Goal: Task Accomplishment & Management: Manage account settings

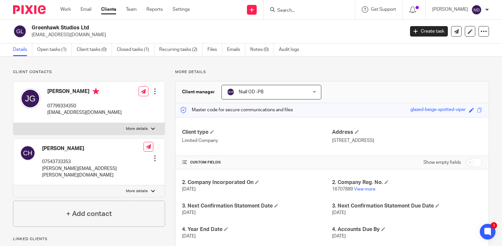
drag, startPoint x: 287, startPoint y: 4, endPoint x: 287, endPoint y: 8, distance: 4.0
click at [287, 4] on div at bounding box center [309, 9] width 91 height 19
click at [287, 8] on input "Search" at bounding box center [306, 11] width 59 height 6
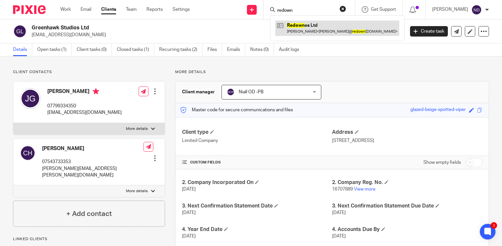
type input "redown"
click at [305, 27] on link at bounding box center [337, 28] width 124 height 15
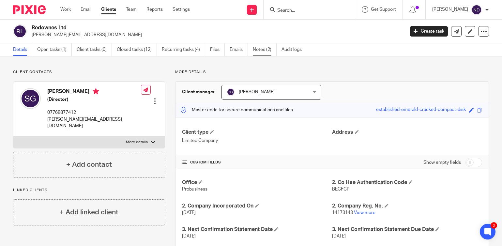
click at [253, 50] on ul "Details Open tasks (1) Client tasks (0) Closed tasks (12) Recurring tasks (4) F…" at bounding box center [162, 49] width 299 height 13
click at [259, 51] on link "Notes (2)" at bounding box center [265, 49] width 24 height 13
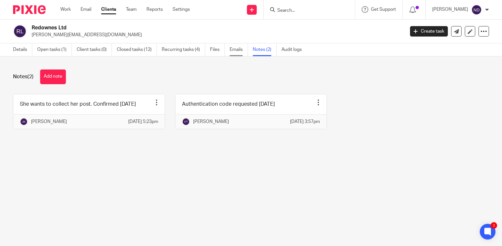
click at [235, 51] on link "Emails" at bounding box center [239, 49] width 18 height 13
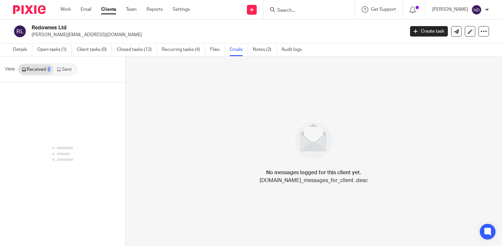
click at [65, 71] on link "Sent" at bounding box center [65, 69] width 23 height 10
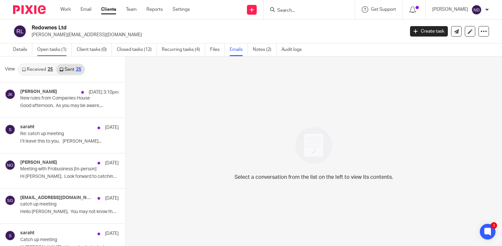
click at [46, 50] on link "Open tasks (1)" at bounding box center [54, 49] width 35 height 13
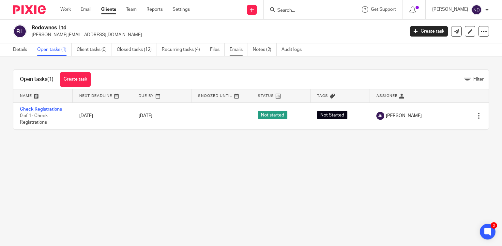
click at [235, 50] on link "Emails" at bounding box center [239, 49] width 18 height 13
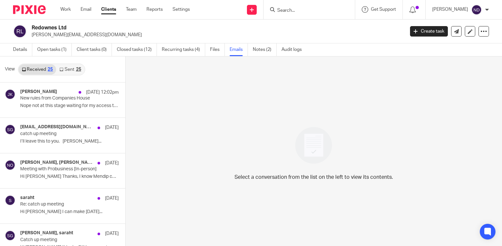
click at [65, 69] on link "Sent 25" at bounding box center [70, 69] width 28 height 10
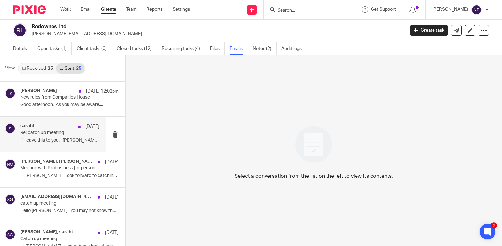
click at [42, 133] on p "Re: catch up meeting" at bounding box center [51, 133] width 63 height 6
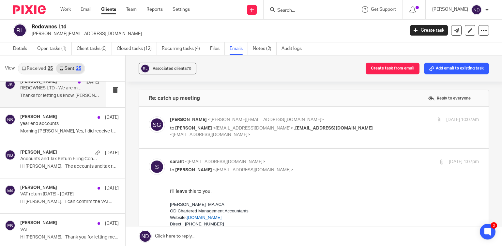
scroll to position [187, 0]
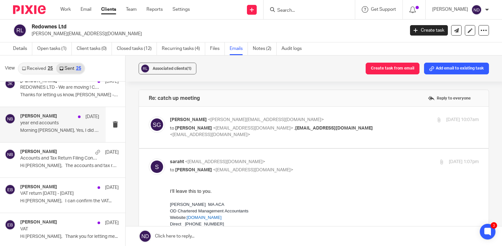
click at [29, 125] on p "year end accounts" at bounding box center [51, 123] width 63 height 6
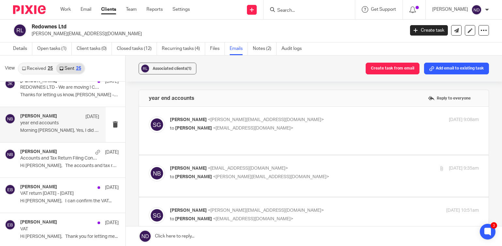
scroll to position [0, 0]
click at [193, 122] on span "sharon grimster" at bounding box center [188, 119] width 37 height 5
checkbox input "true"
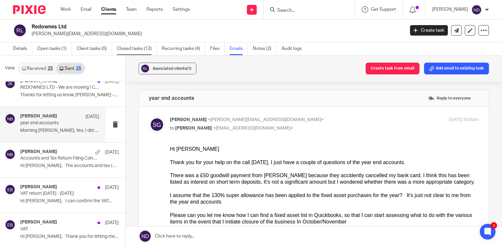
click at [129, 49] on link "Closed tasks (12)" at bounding box center [137, 48] width 40 height 13
